Goal: Task Accomplishment & Management: Manage account settings

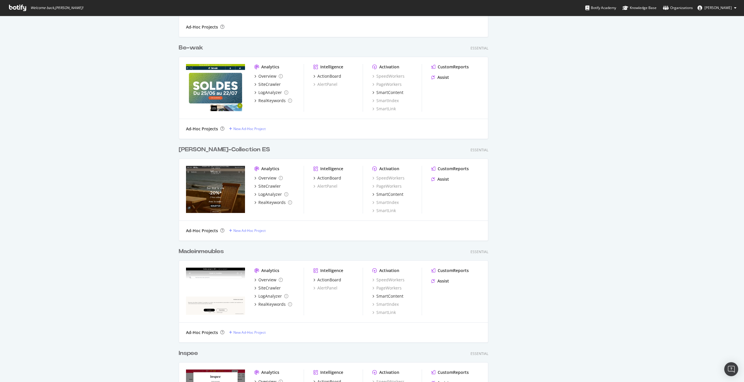
scroll to position [1089, 0]
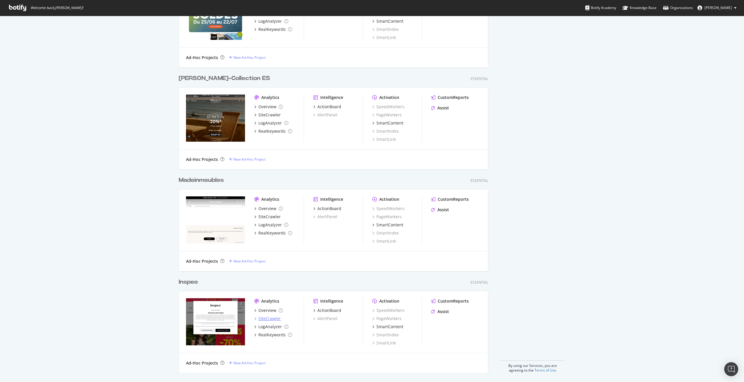
click at [266, 318] on div "SiteCrawler" at bounding box center [270, 318] width 22 height 6
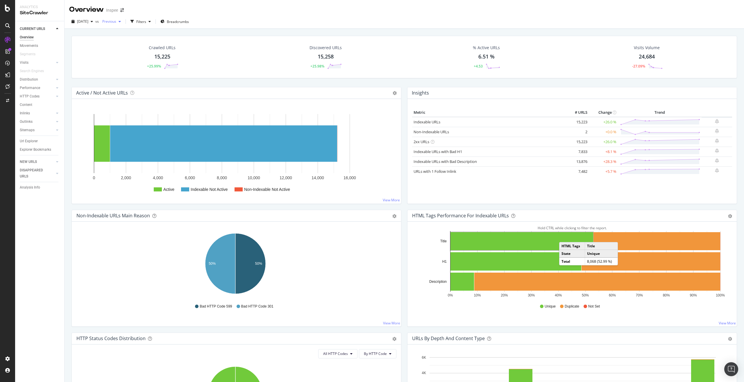
click at [123, 18] on div "Previous" at bounding box center [111, 21] width 23 height 9
click at [221, 28] on div "[DATE] vs Previous Filters Breadcrumbs" at bounding box center [405, 23] width 680 height 12
click at [116, 23] on span "Previous" at bounding box center [108, 21] width 16 height 5
click at [140, 74] on div "[DATE]" at bounding box center [128, 74] width 30 height 5
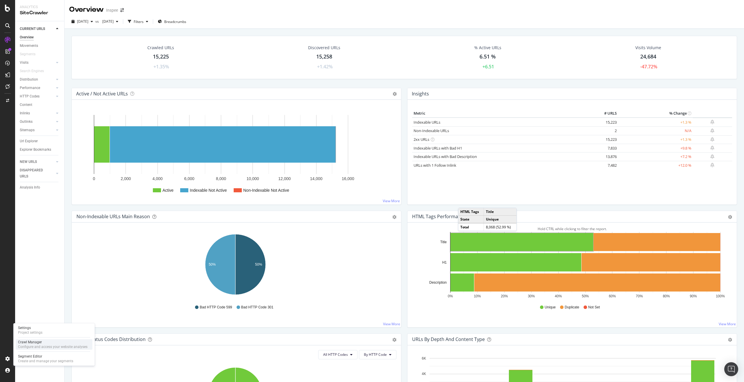
click at [33, 345] on div "Configure and access your website analyses" at bounding box center [52, 346] width 69 height 5
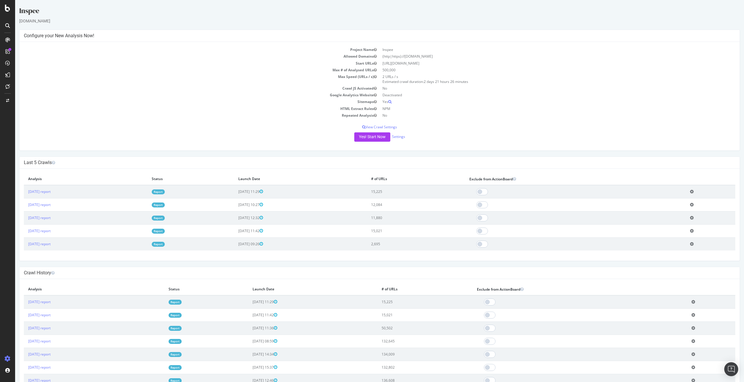
click at [397, 139] on div "Yes! Start Now Settings" at bounding box center [380, 136] width 712 height 9
click at [400, 138] on link "Settings" at bounding box center [398, 136] width 13 height 5
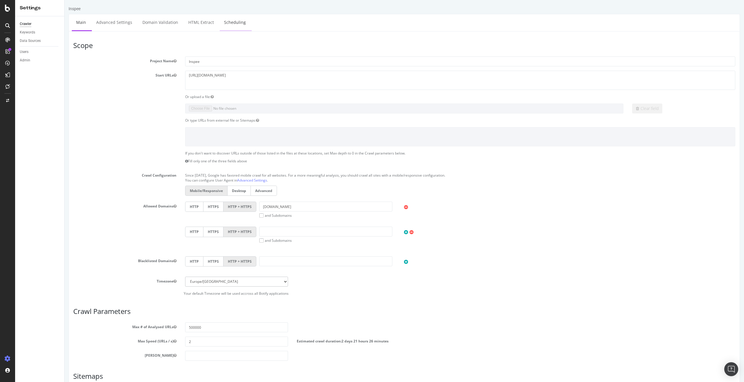
click at [237, 22] on link "Scheduling" at bounding box center [235, 22] width 31 height 16
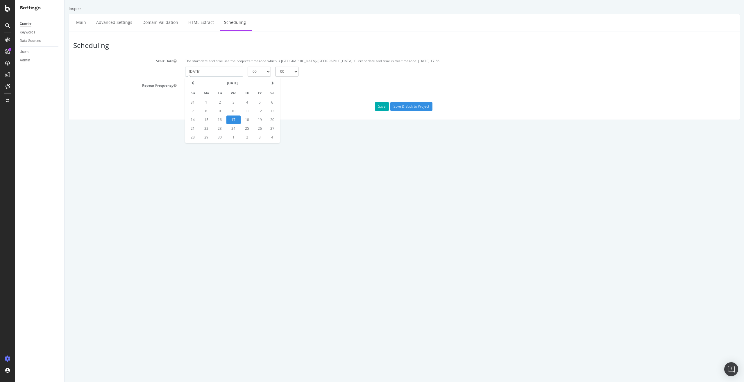
click at [222, 72] on input "[DATE]" at bounding box center [214, 72] width 58 height 10
click at [258, 119] on td "19" at bounding box center [260, 119] width 12 height 9
type input "[DATE]"
click at [204, 88] on div "Repeat" at bounding box center [195, 86] width 20 height 10
click at [192, 83] on div "Repeat" at bounding box center [195, 86] width 20 height 10
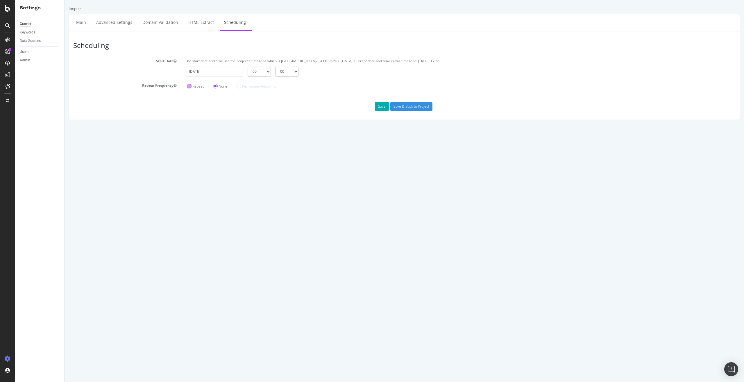
click at [191, 87] on label "Repeat" at bounding box center [195, 86] width 17 height 5
click at [65, 0] on input "Repeat" at bounding box center [65, 0] width 0 height 0
click at [259, 94] on input "number" at bounding box center [254, 95] width 47 height 10
type input "1"
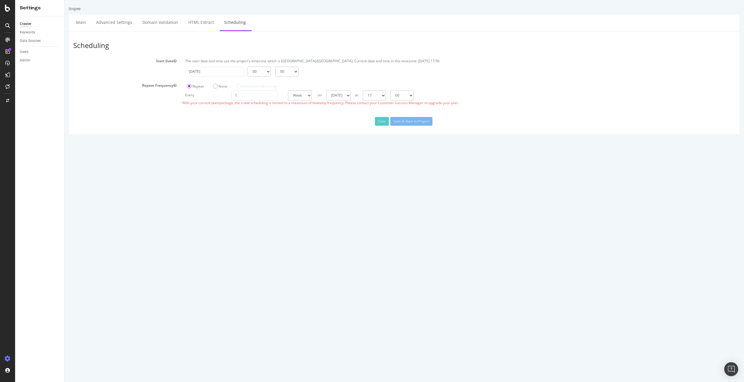
click at [386, 96] on select "00 01 02 03 04 05 06 07 08 09 10 11 12 13 14 15 16 17 18 19 20 21 22 23" at bounding box center [374, 95] width 23 height 10
select select "1"
click at [363, 90] on select "00 01 02 03 04 05 06 07 08 09 10 11 12 13 14 15 16 17 18 19 20 21 22 23" at bounding box center [374, 95] width 23 height 10
click at [249, 100] on input "1" at bounding box center [254, 95] width 47 height 10
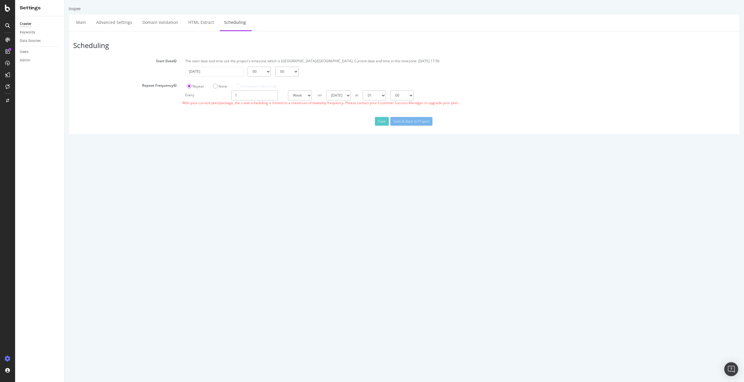
click at [249, 99] on input "1" at bounding box center [254, 95] width 47 height 10
drag, startPoint x: 245, startPoint y: 98, endPoint x: 227, endPoint y: 97, distance: 17.7
click at [227, 97] on div "Every 1 Day Week Month at 00 01 02 03 04 05 06 07 08 09 10 11 12 13 14 15 16 17…" at bounding box center [460, 95] width 556 height 10
type input "2"
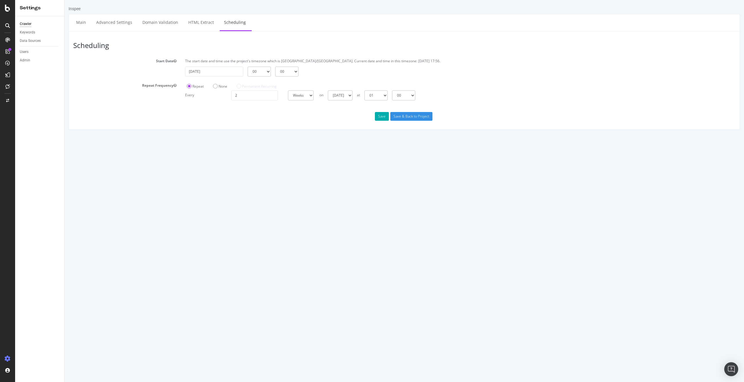
click at [264, 136] on html "Inspee Main Advanced Settings Domain Validation HTML Extract Scheduling Schedul…" at bounding box center [405, 68] width 680 height 136
click at [381, 116] on button "Save" at bounding box center [382, 116] width 14 height 9
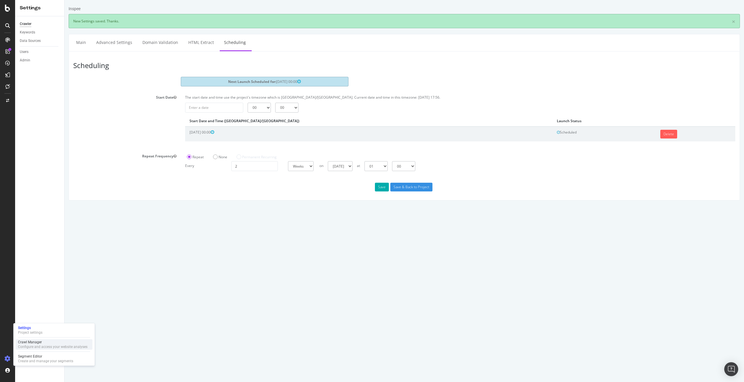
click at [38, 339] on div "Crawl Manager Configure and access your website analyses" at bounding box center [54, 344] width 77 height 10
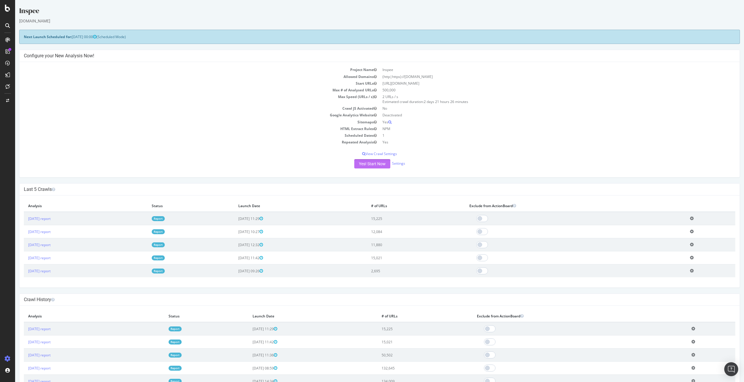
click at [376, 163] on button "Yes! Start Now" at bounding box center [372, 163] width 36 height 9
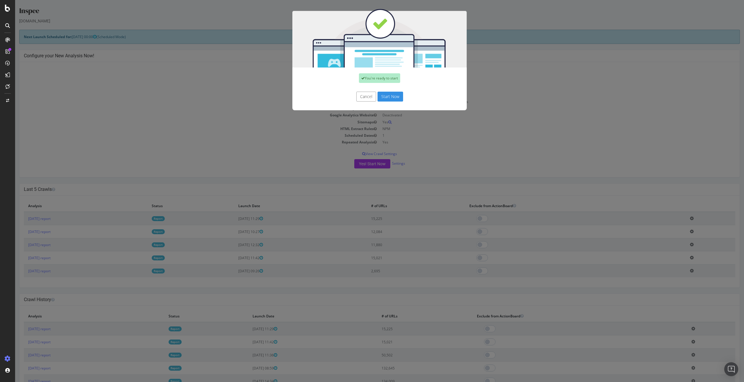
click at [393, 95] on button "Start Now" at bounding box center [391, 97] width 26 height 10
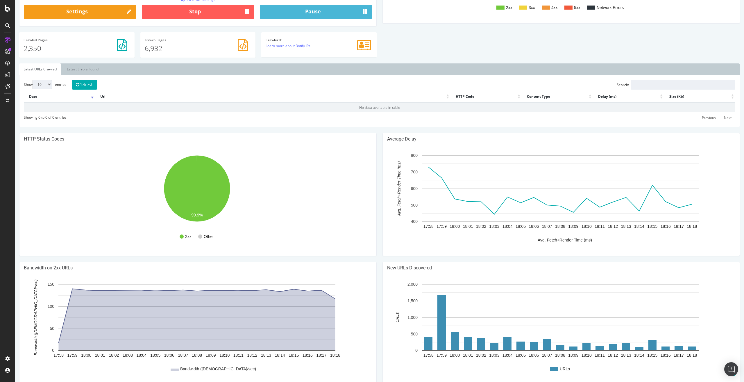
scroll to position [160, 0]
